Goal: Task Accomplishment & Management: Complete application form

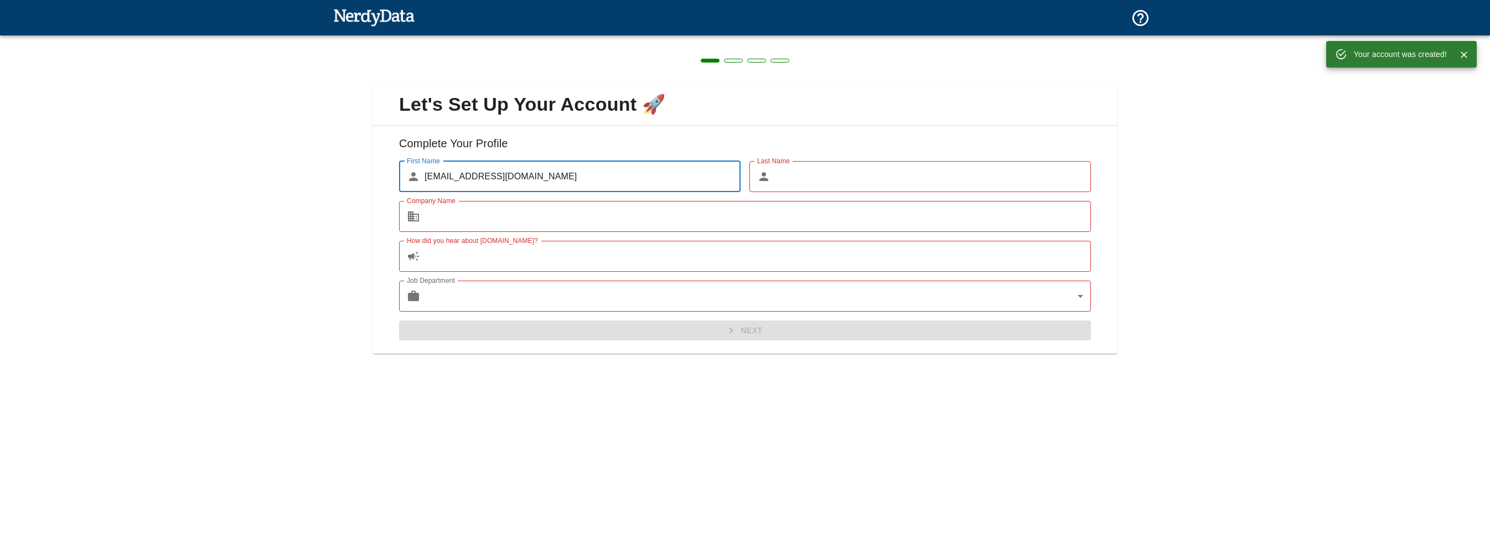
click at [367, 12] on img at bounding box center [373, 17] width 81 height 22
click at [814, 188] on input "Last Name" at bounding box center [933, 176] width 316 height 31
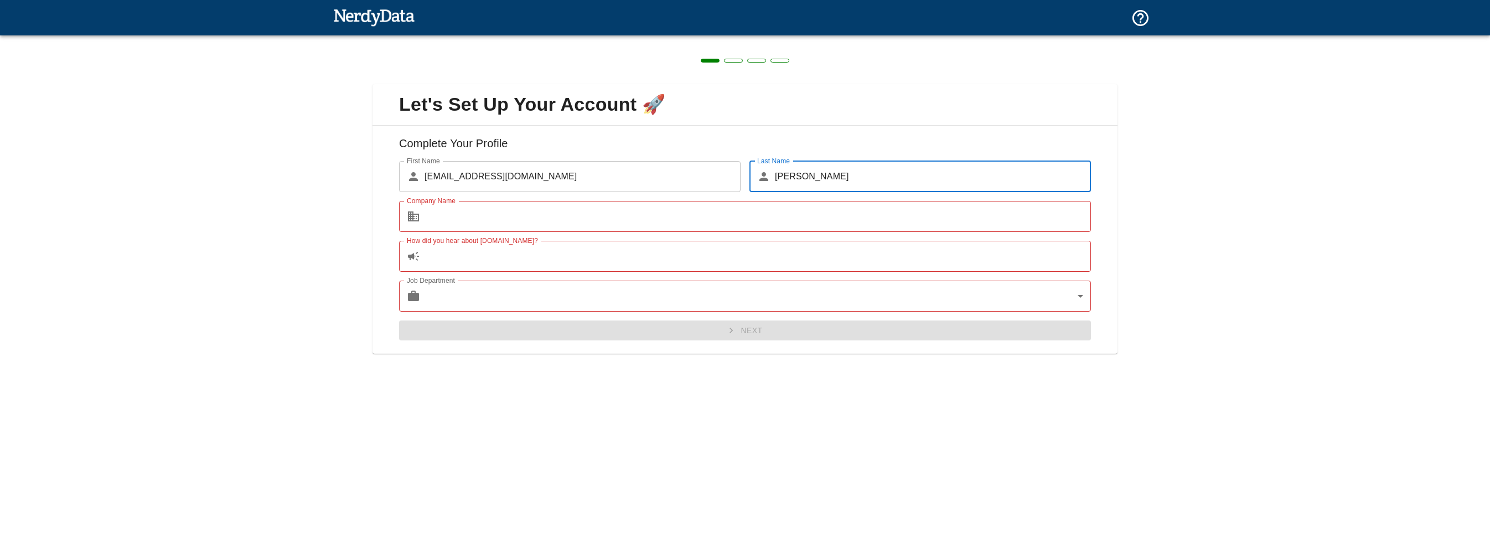
type input "[PERSON_NAME]"
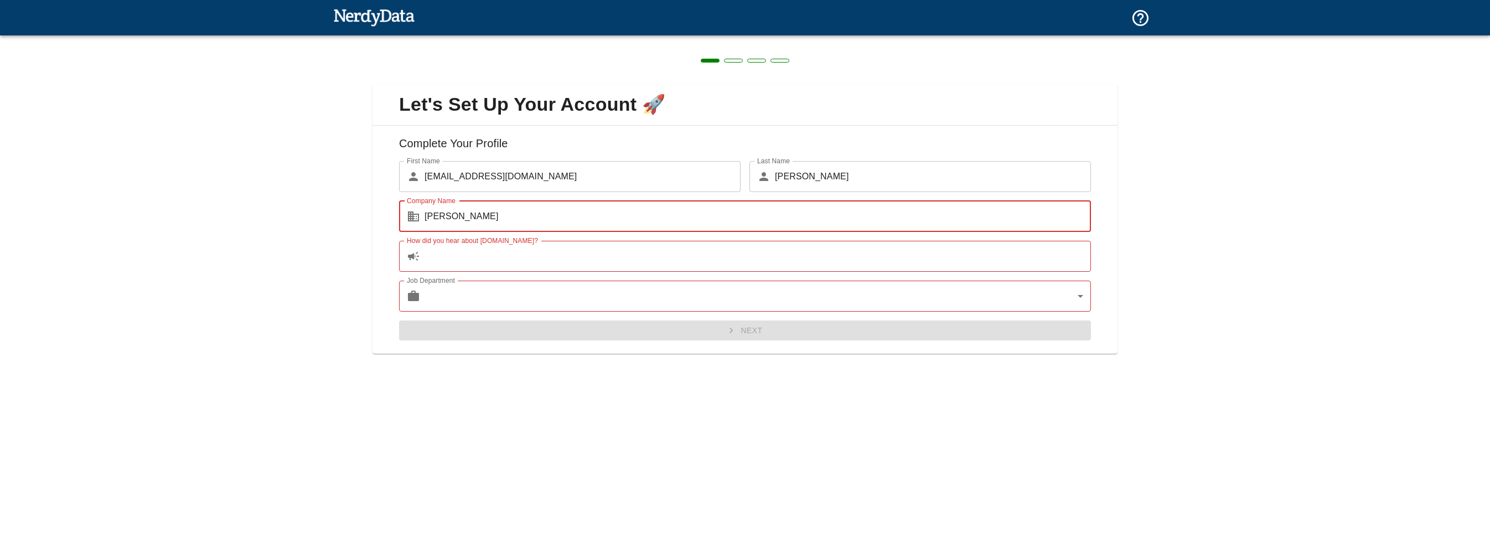
type input "[PERSON_NAME]"
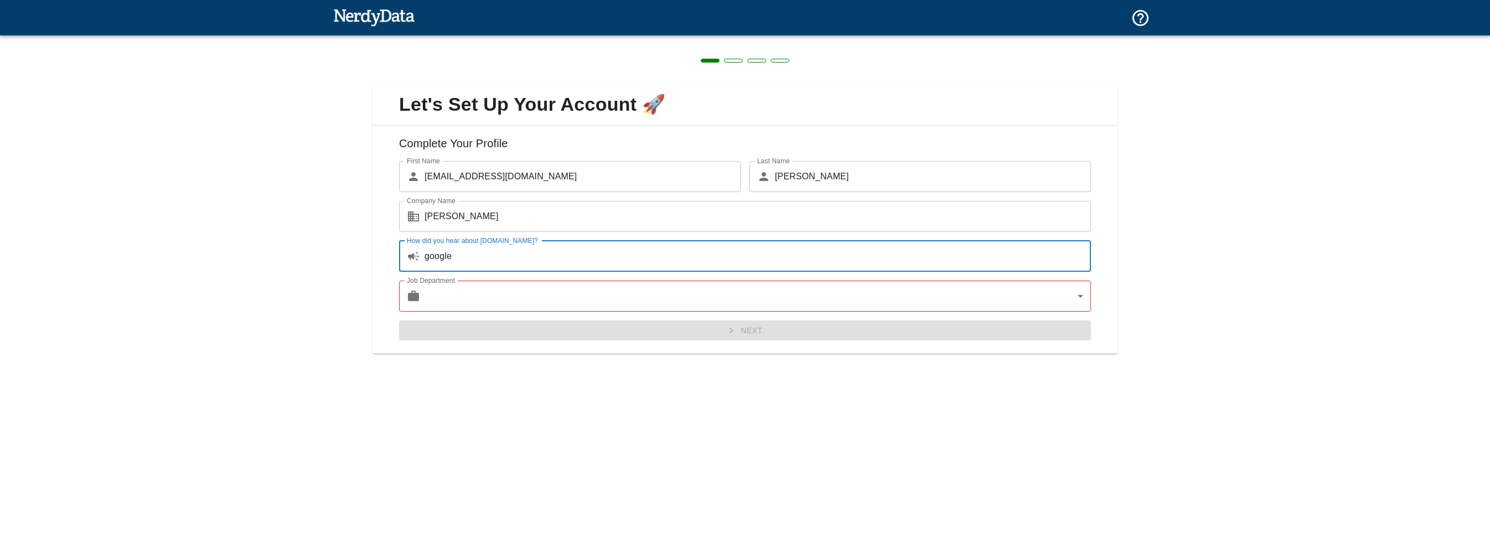
type input "google"
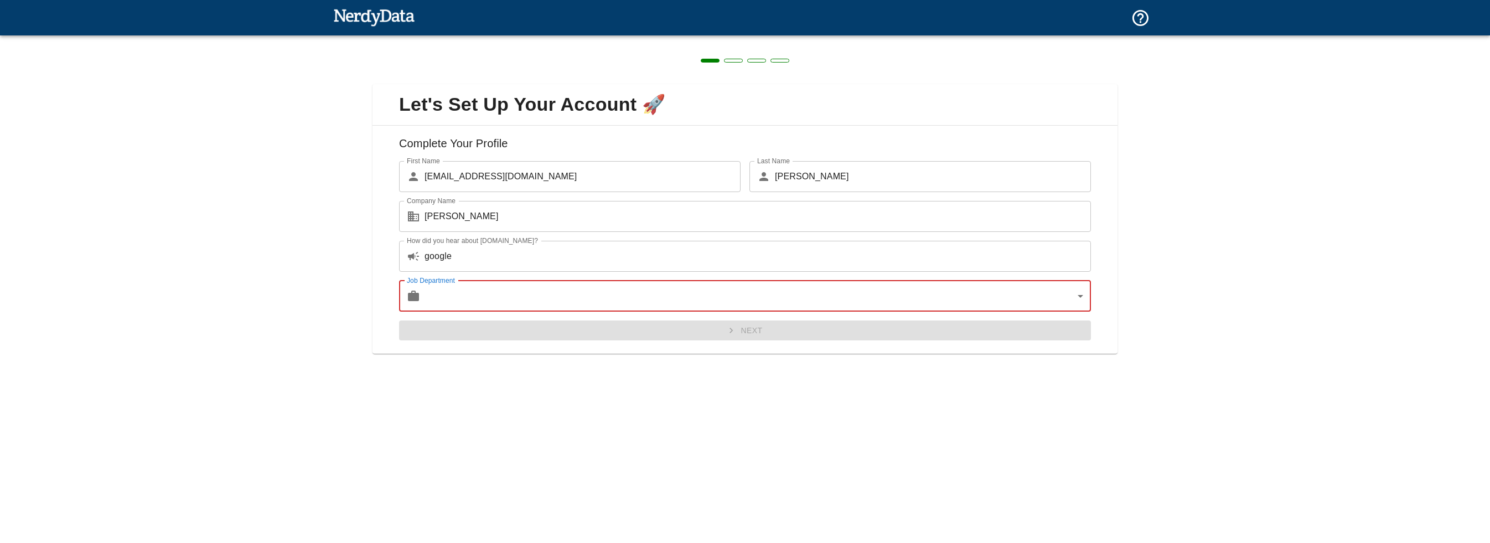
click at [958, 39] on body "Technologies Domains Pricing Products Create a Report Create a list of websites…" at bounding box center [745, 19] width 1490 height 39
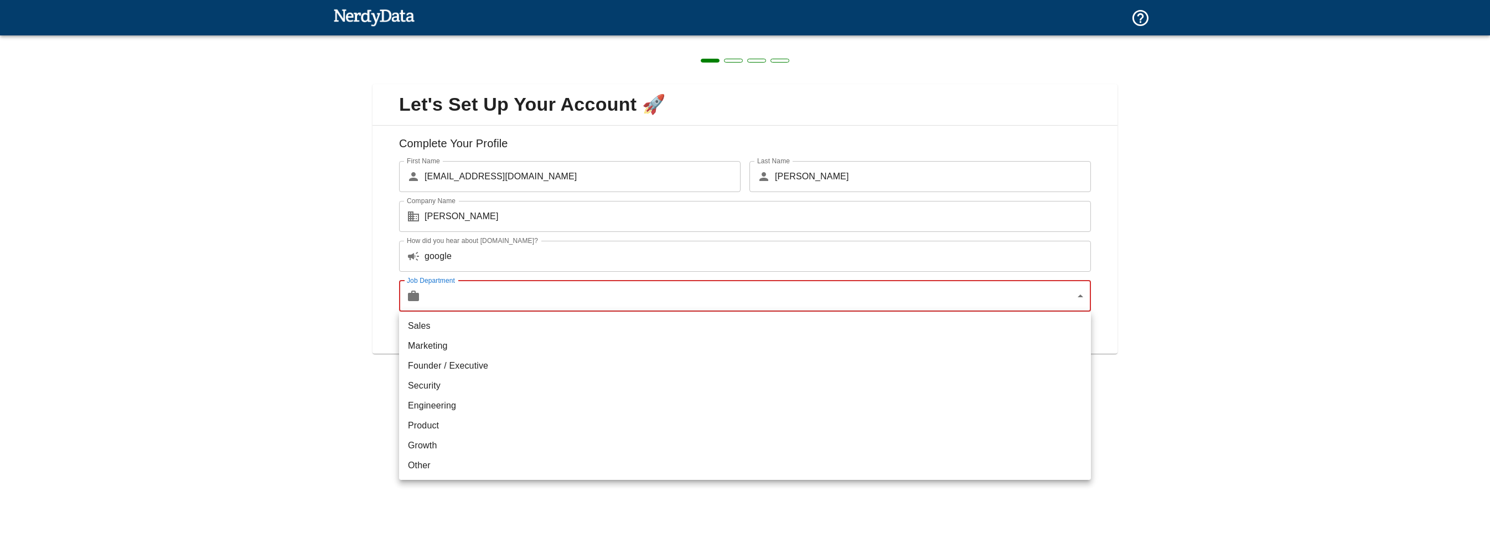
drag, startPoint x: 773, startPoint y: 356, endPoint x: 805, endPoint y: 351, distance: 33.0
click at [805, 351] on ul "Sales Marketing Founder / Executive Security Engineering Product Growth Other" at bounding box center [745, 396] width 692 height 168
click at [805, 351] on li "Marketing" at bounding box center [745, 346] width 692 height 20
type input "marketing"
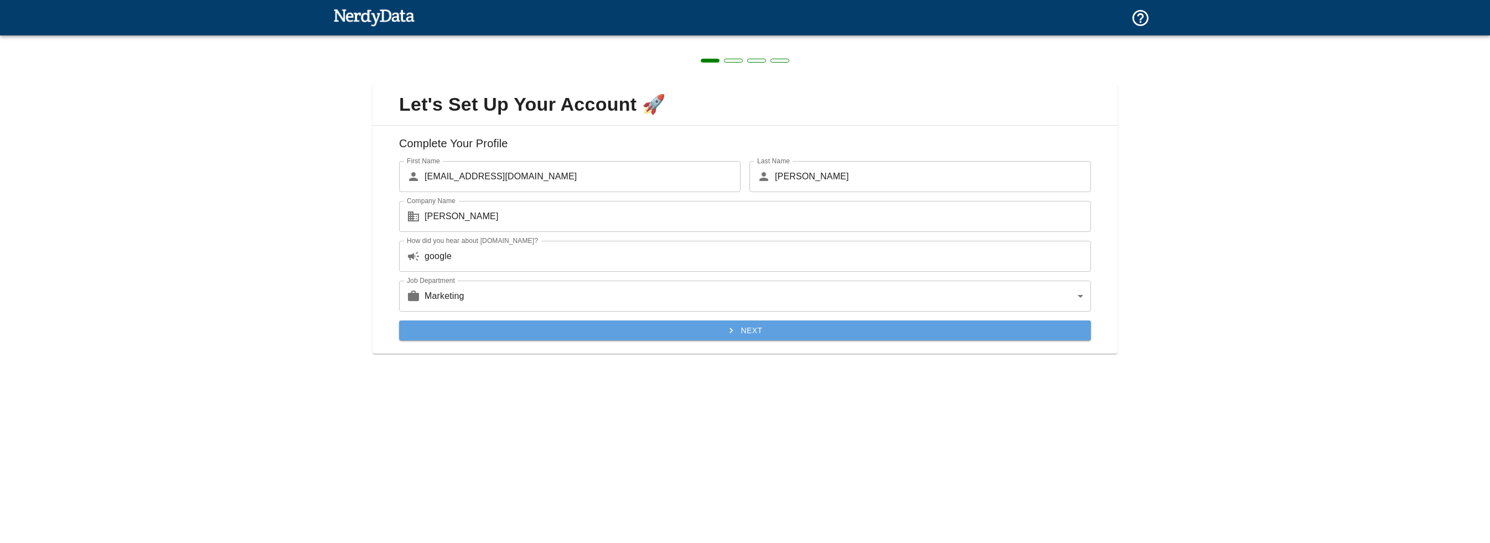
click at [851, 339] on button "Next" at bounding box center [745, 330] width 692 height 20
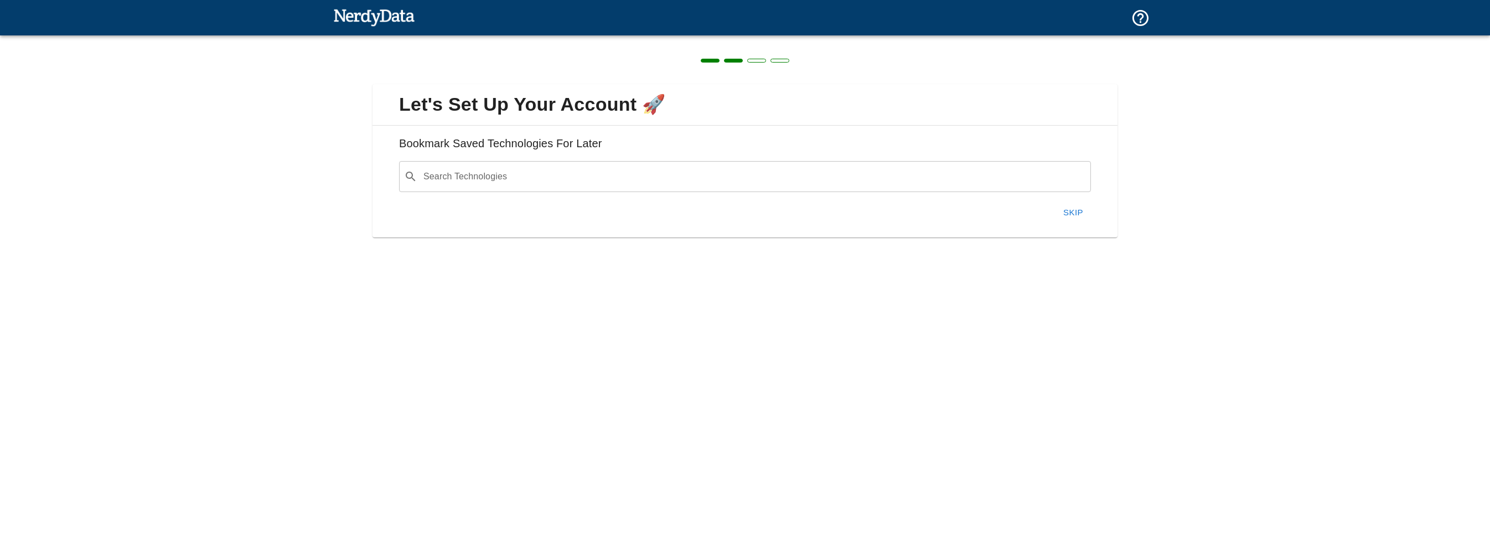
click at [507, 183] on input "Search Technologies" at bounding box center [754, 176] width 664 height 21
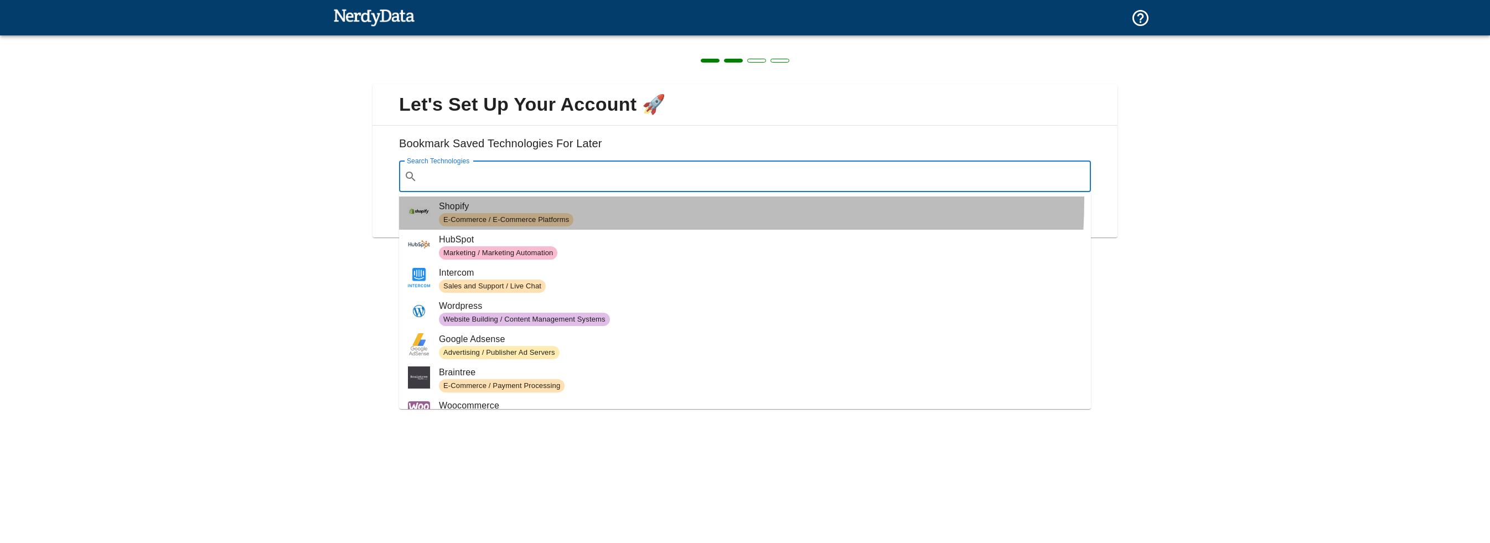
click at [545, 199] on li "Shopify E-Commerce / E-Commerce Platforms" at bounding box center [745, 212] width 692 height 33
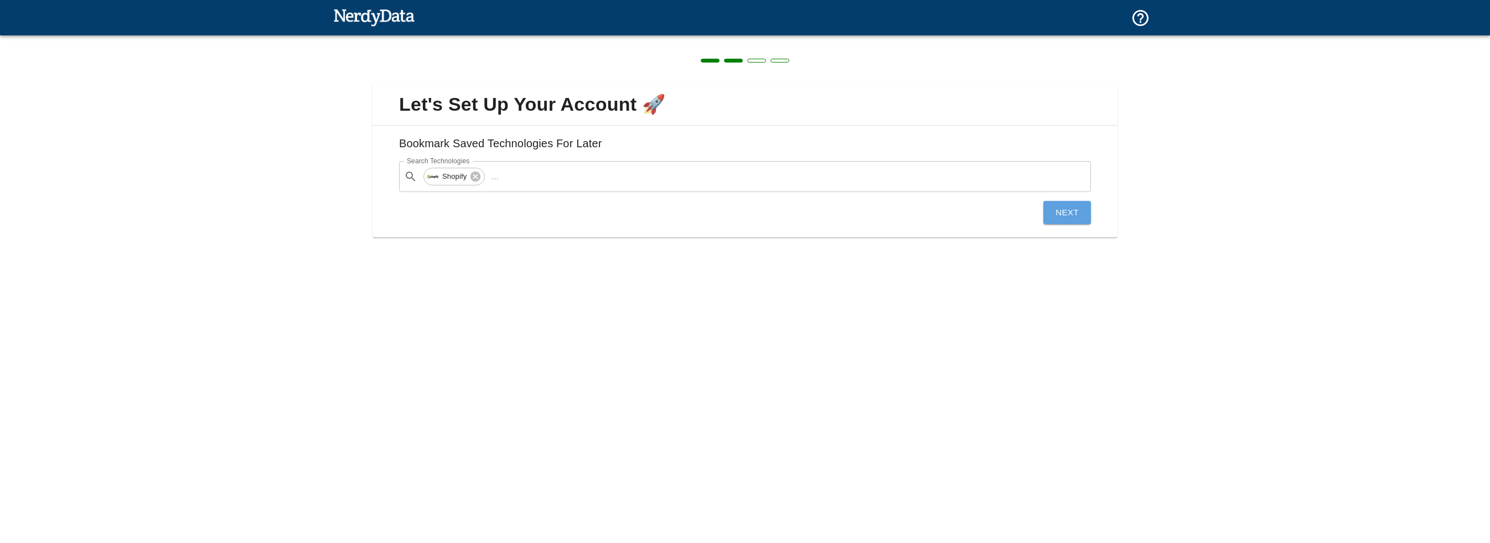
click at [1064, 212] on button "Next" at bounding box center [1067, 212] width 48 height 23
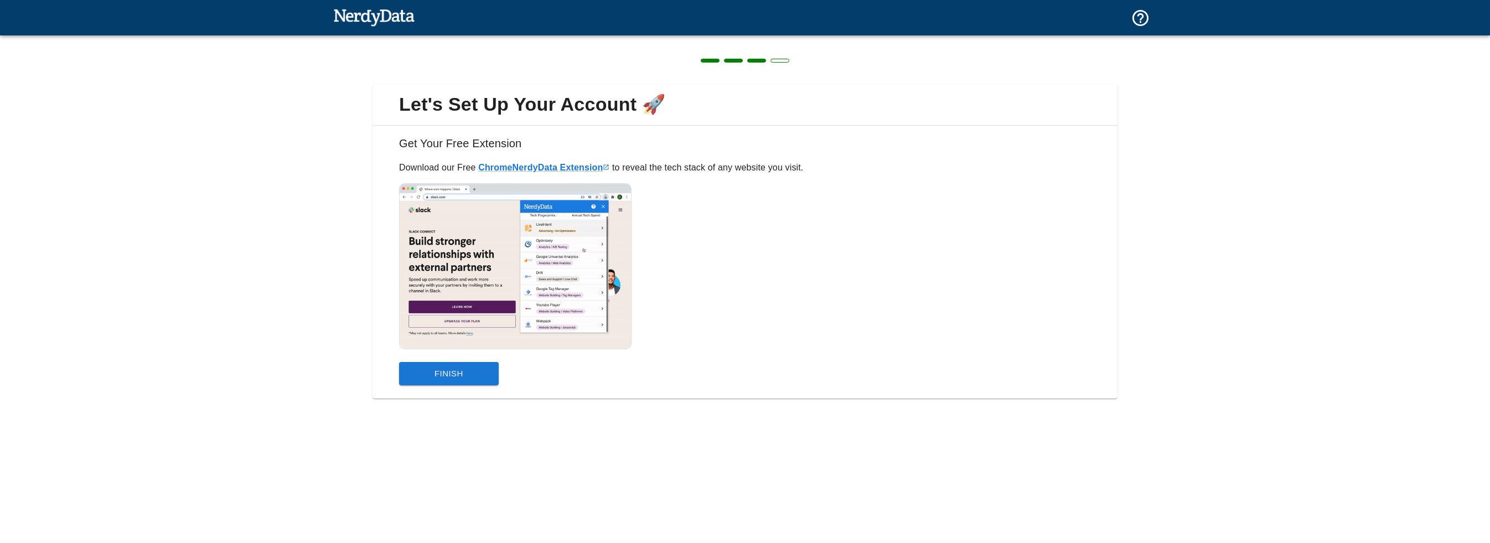
click at [428, 380] on button "Finish" at bounding box center [449, 373] width 100 height 23
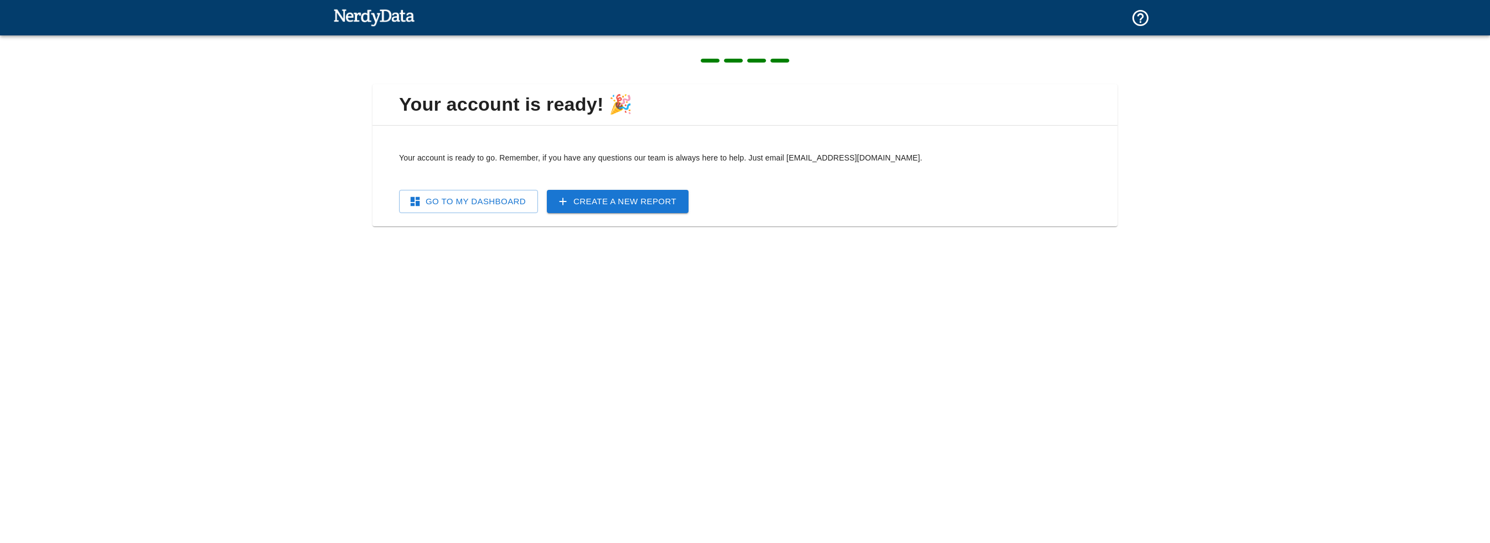
click at [509, 206] on link "Go To My Dashboard" at bounding box center [468, 201] width 139 height 23
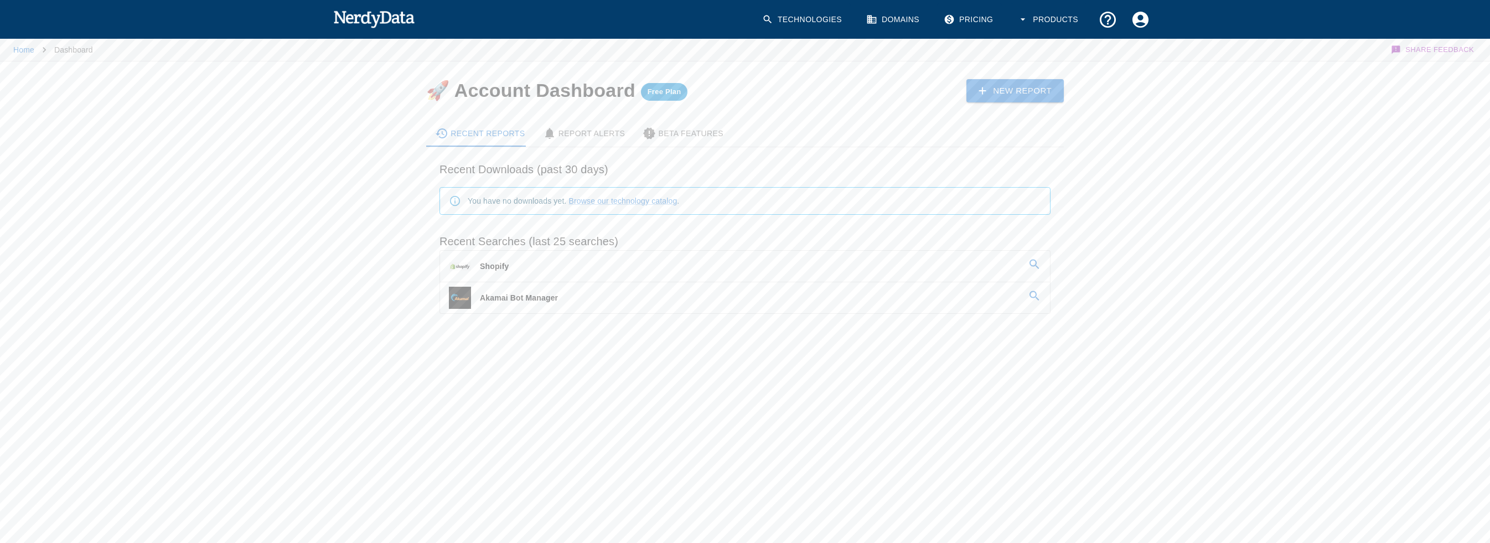
click at [540, 303] on span "Akamai Bot Manager" at bounding box center [519, 297] width 78 height 13
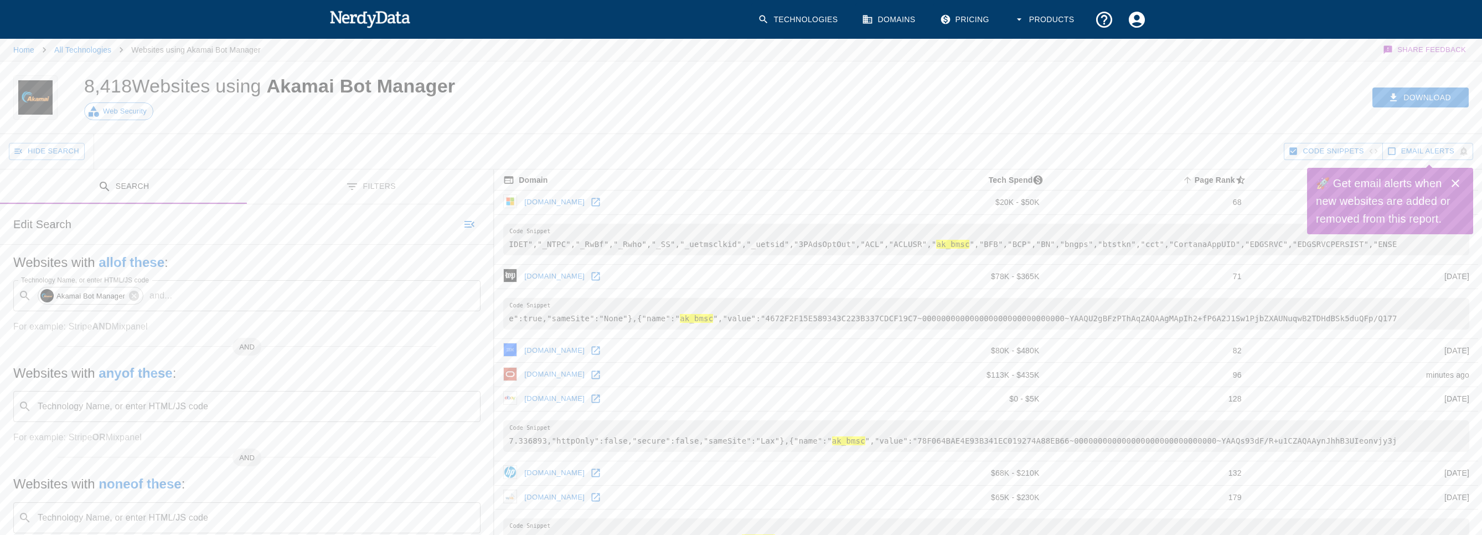
click at [256, 154] on div "Hide Search" at bounding box center [646, 151] width 1275 height 35
click at [380, 191] on button "Filters" at bounding box center [370, 186] width 247 height 35
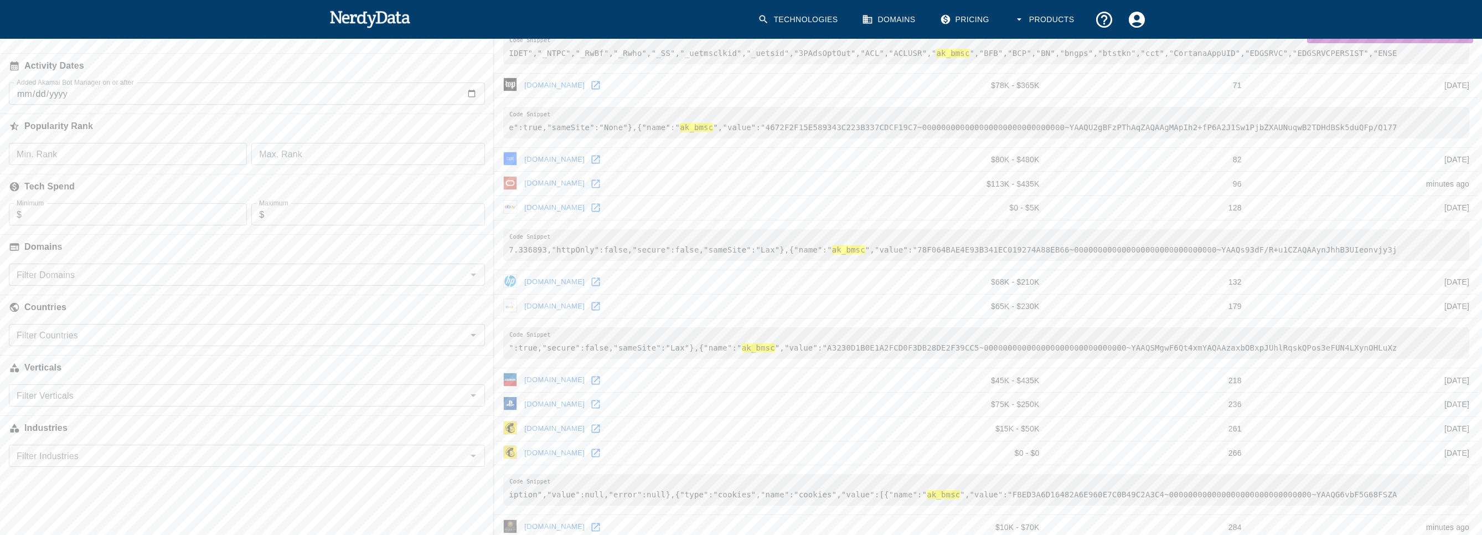
scroll to position [221, 0]
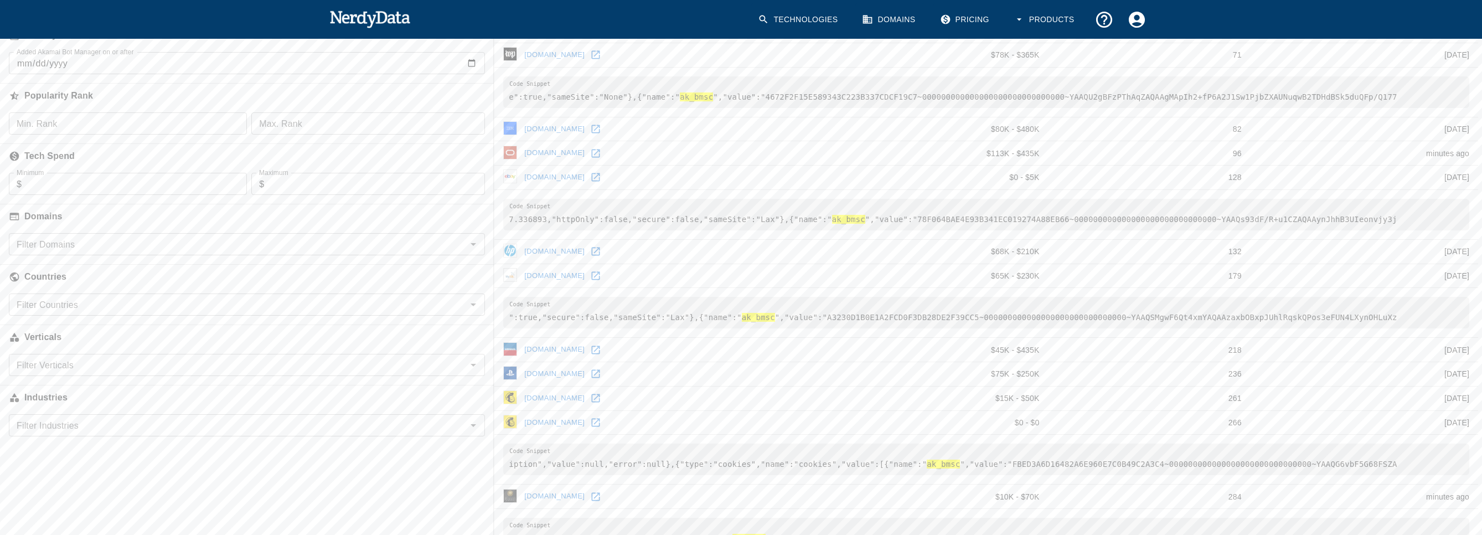
click at [106, 306] on input "Filter Countries" at bounding box center [237, 304] width 451 height 15
click at [107, 326] on li "[GEOGRAPHIC_DATA] (1,458)" at bounding box center [247, 334] width 476 height 28
checkbox input "true"
click at [159, 272] on h6 "Countries" at bounding box center [247, 277] width 494 height 24
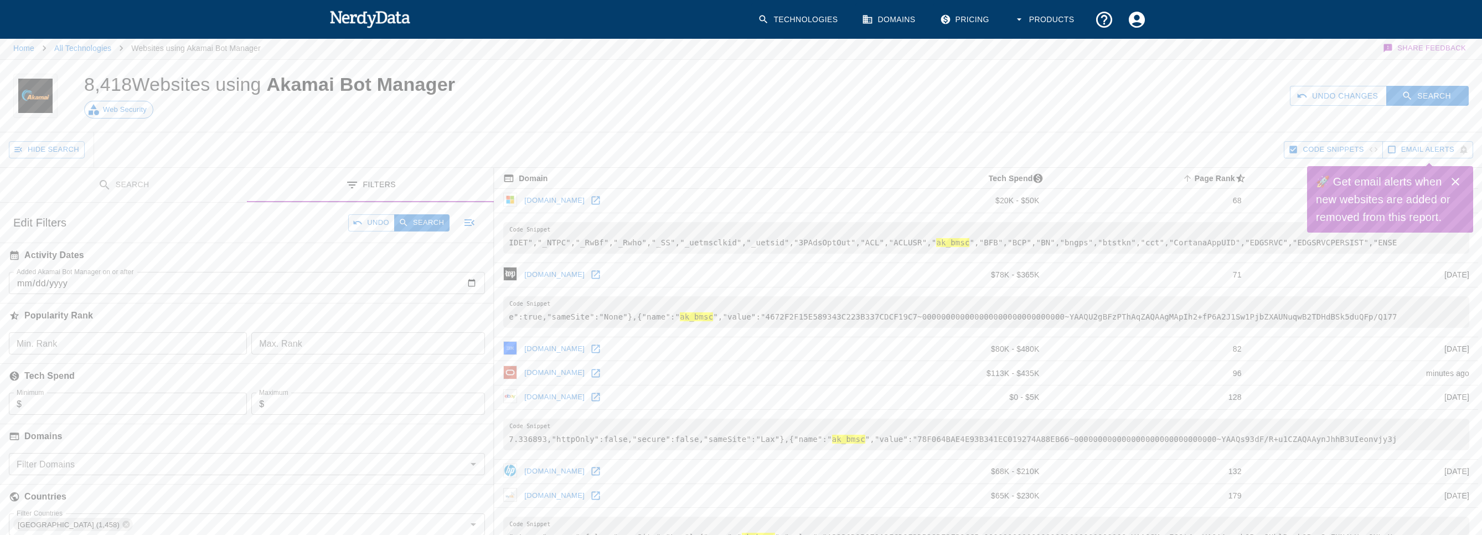
scroll to position [0, 0]
click at [1412, 106] on button "Search" at bounding box center [1427, 97] width 82 height 20
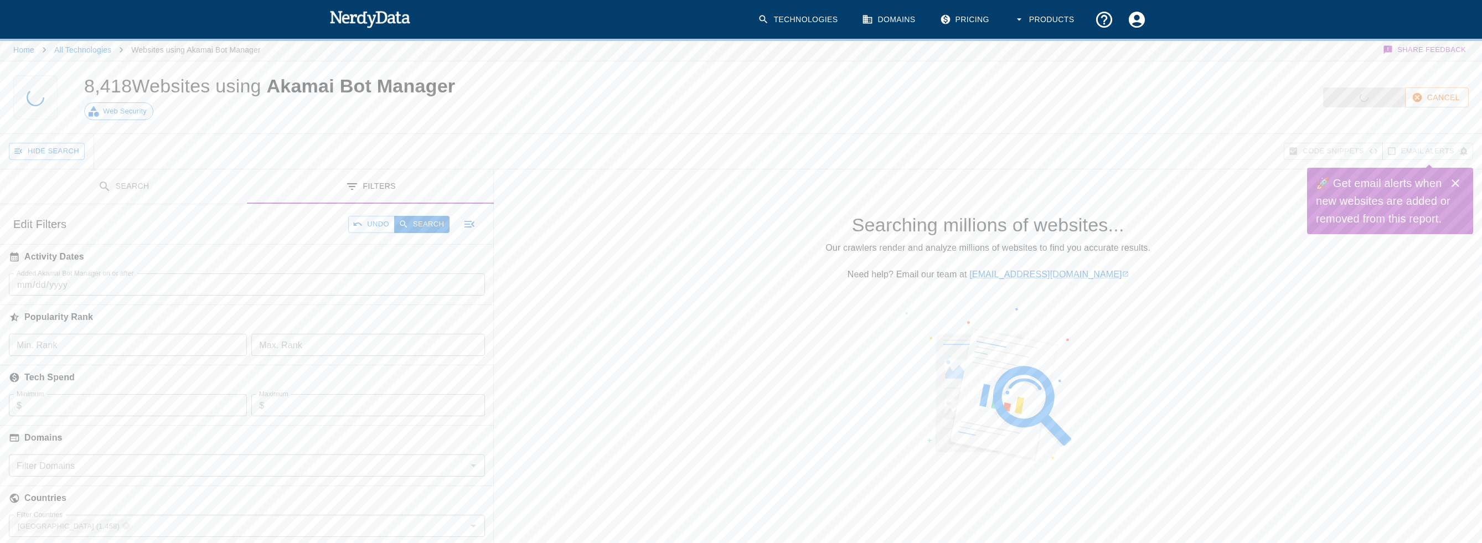
click at [152, 185] on button "Search" at bounding box center [123, 186] width 247 height 35
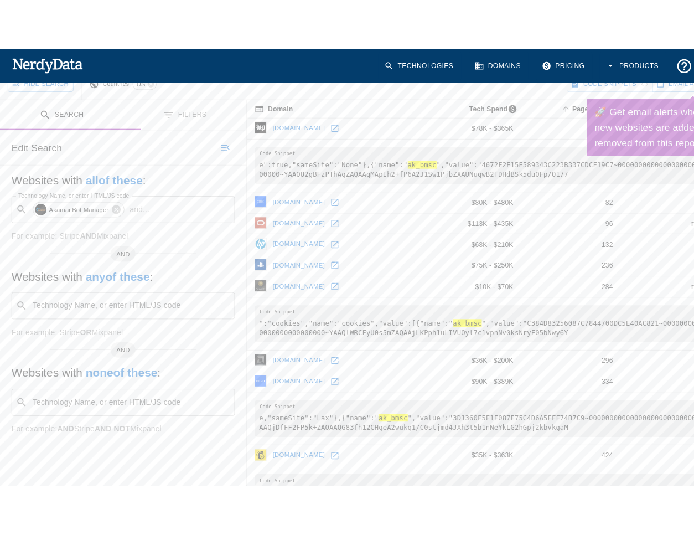
scroll to position [122, 0]
